Goal: Task Accomplishment & Management: Manage account settings

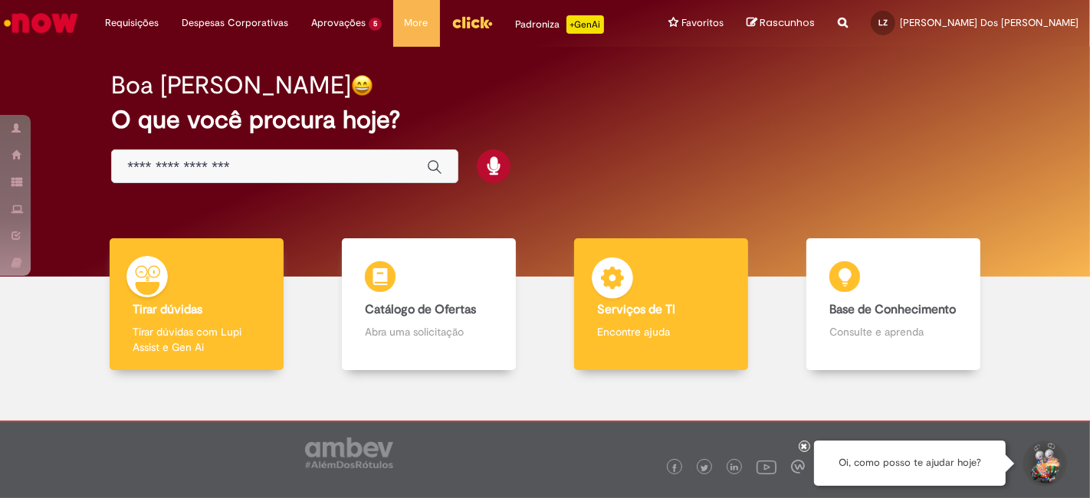
click at [648, 288] on div "Serviços de TI Serviços de TI Encontre ajuda" at bounding box center [661, 304] width 175 height 133
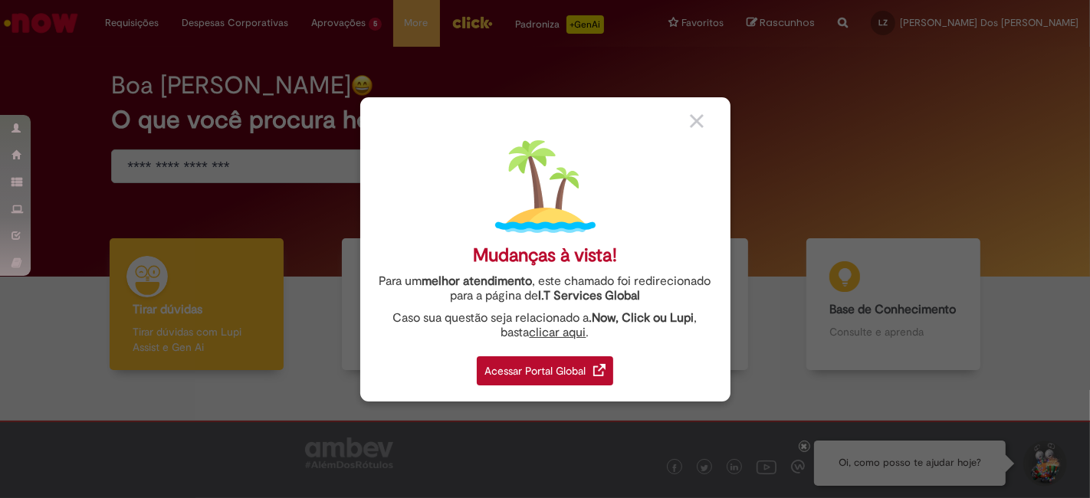
click at [567, 369] on div "Acessar Portal Global" at bounding box center [545, 370] width 136 height 29
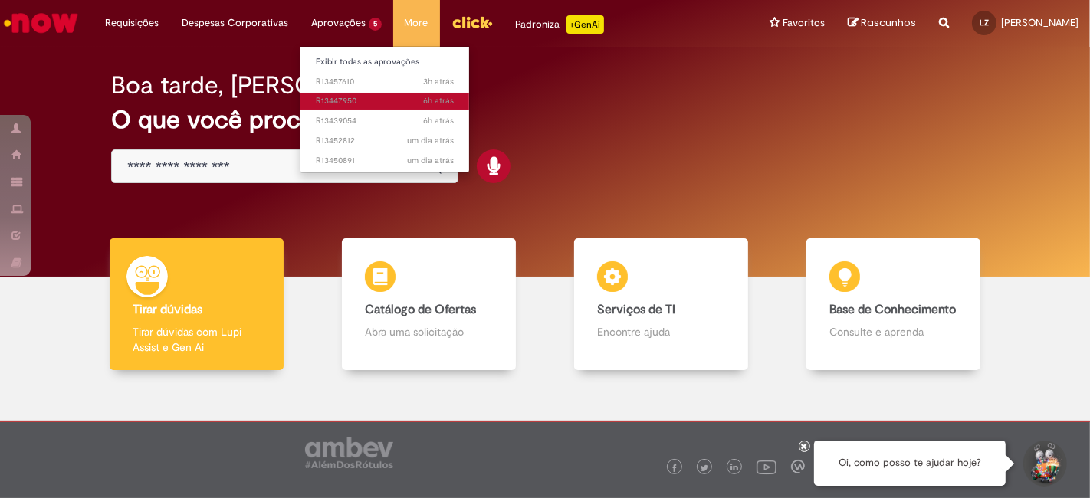
click at [368, 97] on span "6h atrás 6 horas atrás R13447950" at bounding box center [385, 101] width 138 height 12
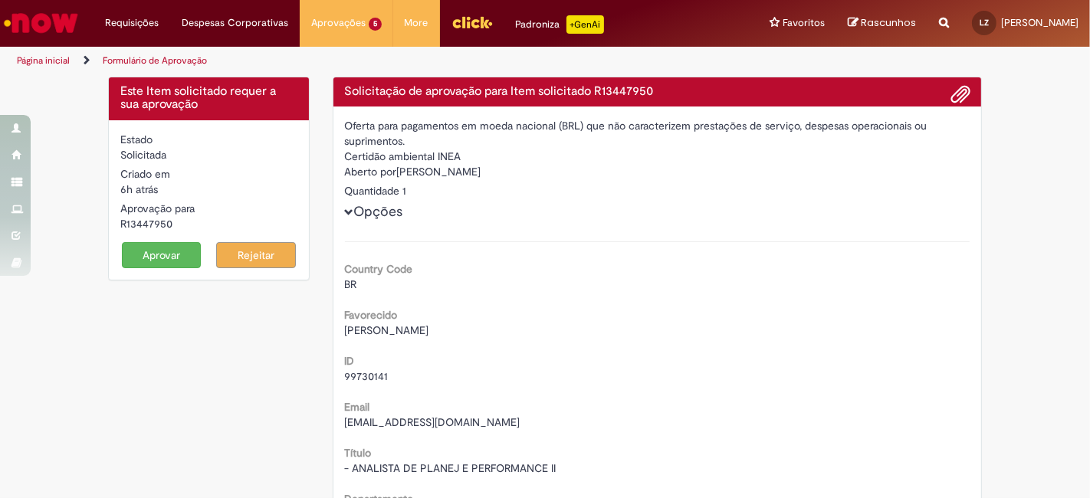
click at [162, 256] on button "Aprovar" at bounding box center [162, 255] width 80 height 26
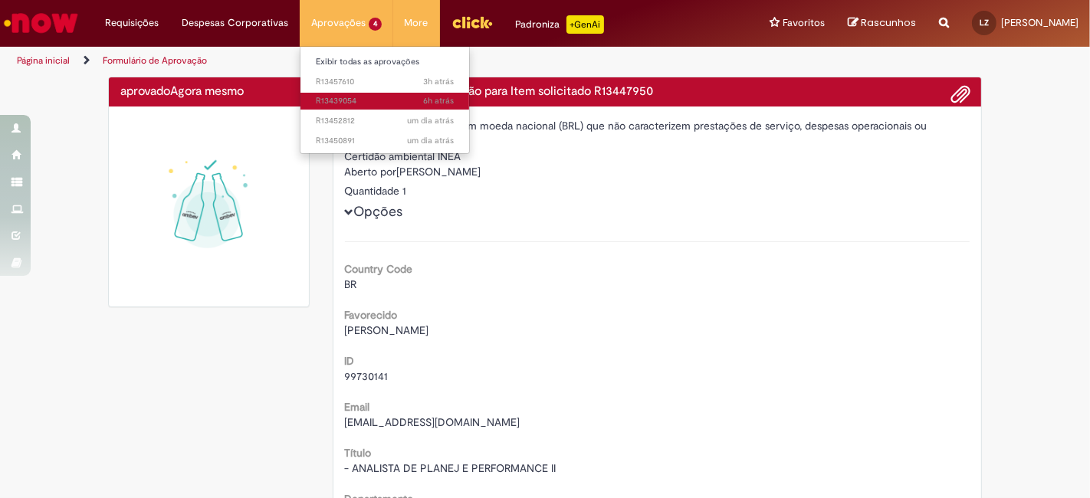
click at [370, 100] on span "6h atrás 6 horas atrás R13439054" at bounding box center [385, 101] width 138 height 12
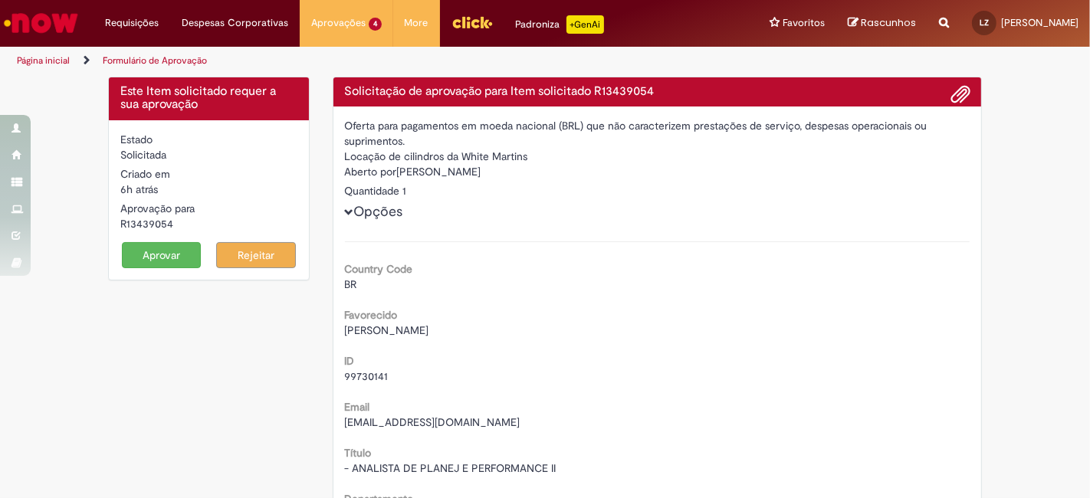
click at [140, 251] on button "Aprovar" at bounding box center [162, 255] width 80 height 26
